Goal: Task Accomplishment & Management: Complete application form

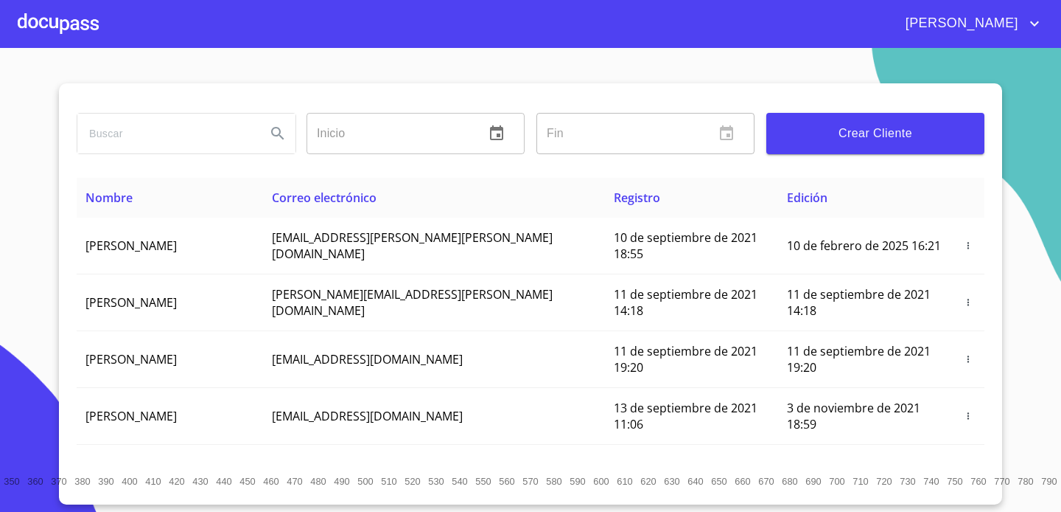
click at [49, 21] on div at bounding box center [58, 23] width 81 height 47
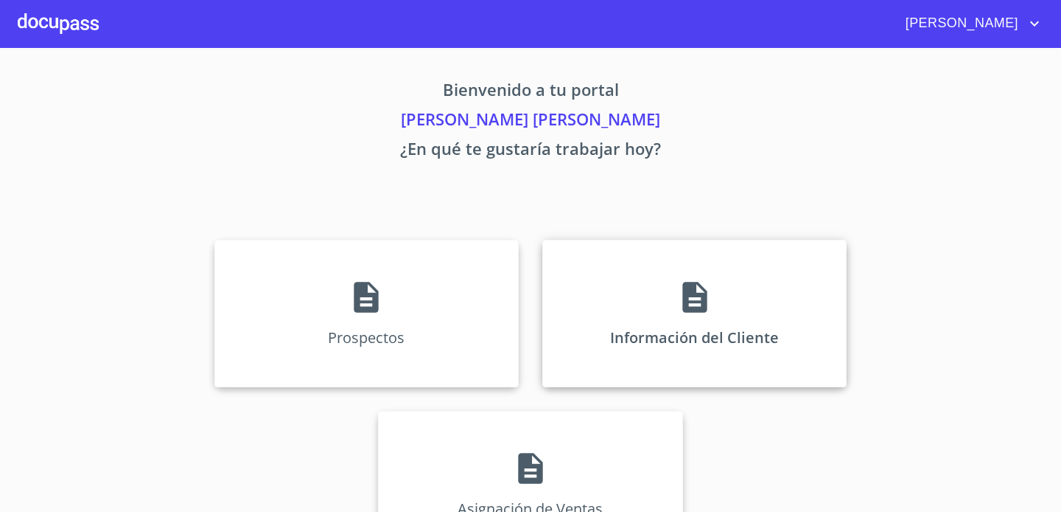
click at [669, 279] on div "Información del Cliente" at bounding box center [694, 313] width 304 height 147
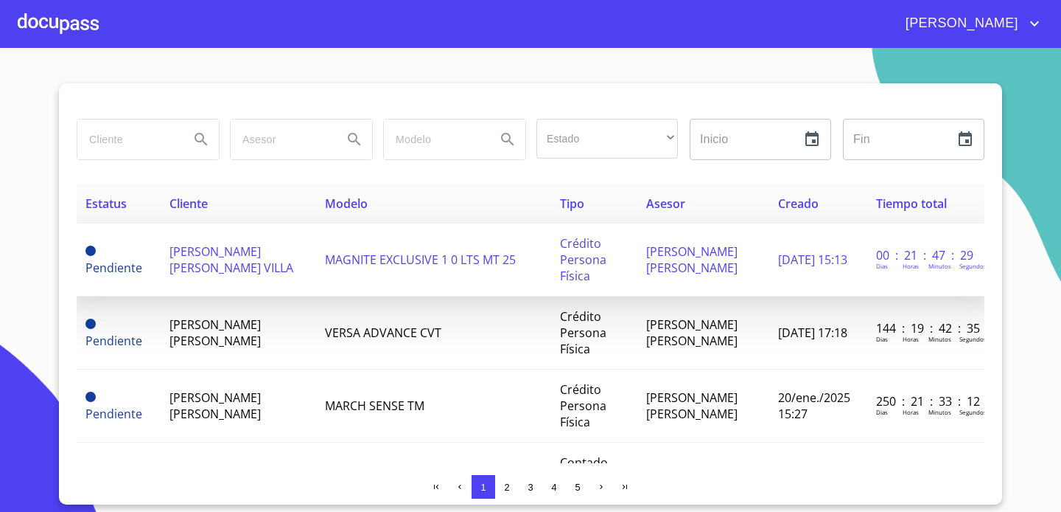
click at [268, 261] on td "[PERSON_NAME] [PERSON_NAME] VILLA" at bounding box center [239, 259] width 156 height 73
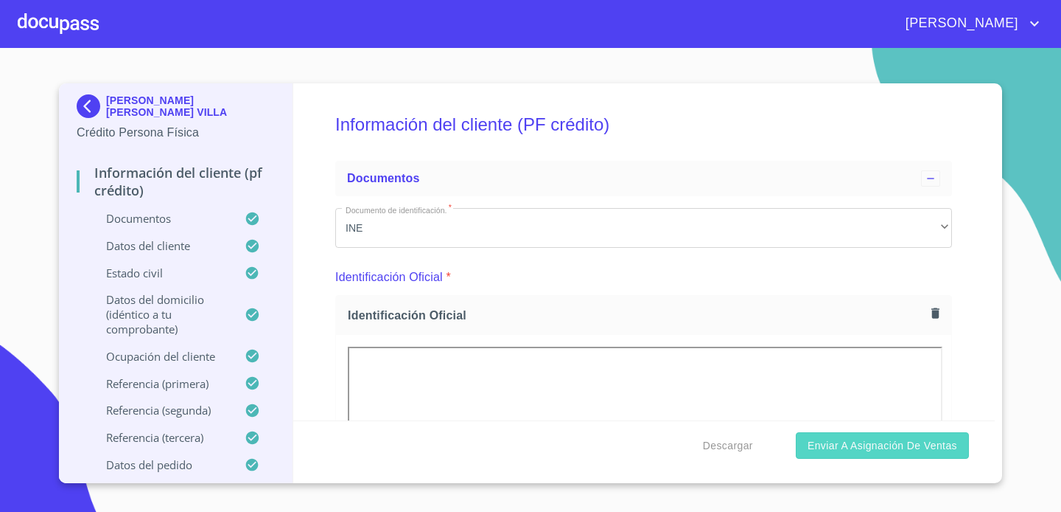
click at [868, 444] on span "Enviar a Asignación de Ventas" at bounding box center [883, 445] width 150 height 18
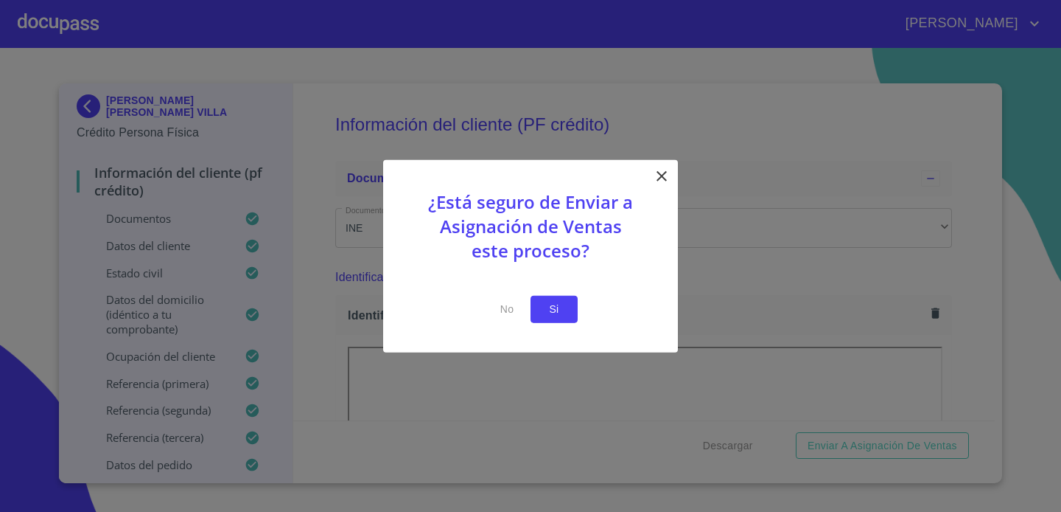
click at [550, 305] on span "Si" at bounding box center [554, 309] width 24 height 18
